Goal: Go to known website: Access a specific website the user already knows

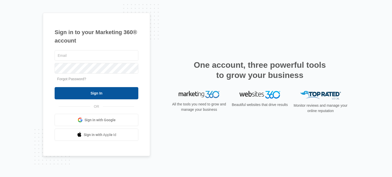
type input "[EMAIL_ADDRESS][PERSON_NAME][DOMAIN_NAME]"
click at [99, 93] on input "Sign In" at bounding box center [97, 93] width 84 height 12
